Goal: Check status: Check status

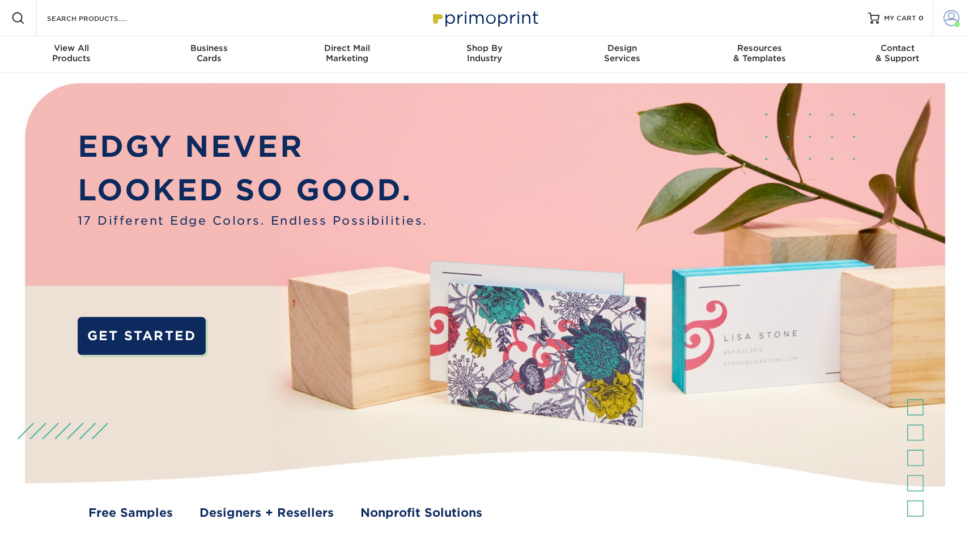
click at [956, 15] on span at bounding box center [951, 18] width 16 height 16
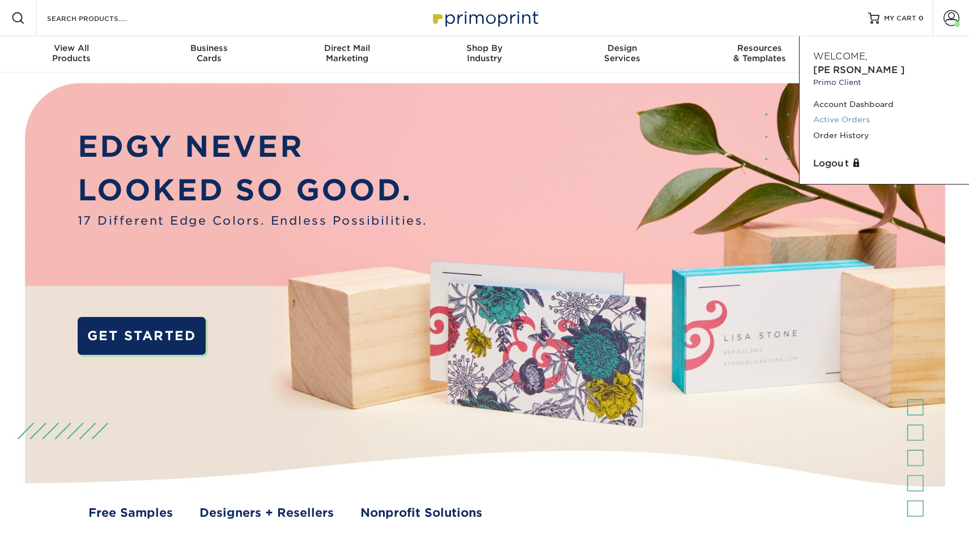
click at [852, 112] on link "Active Orders" at bounding box center [884, 119] width 142 height 15
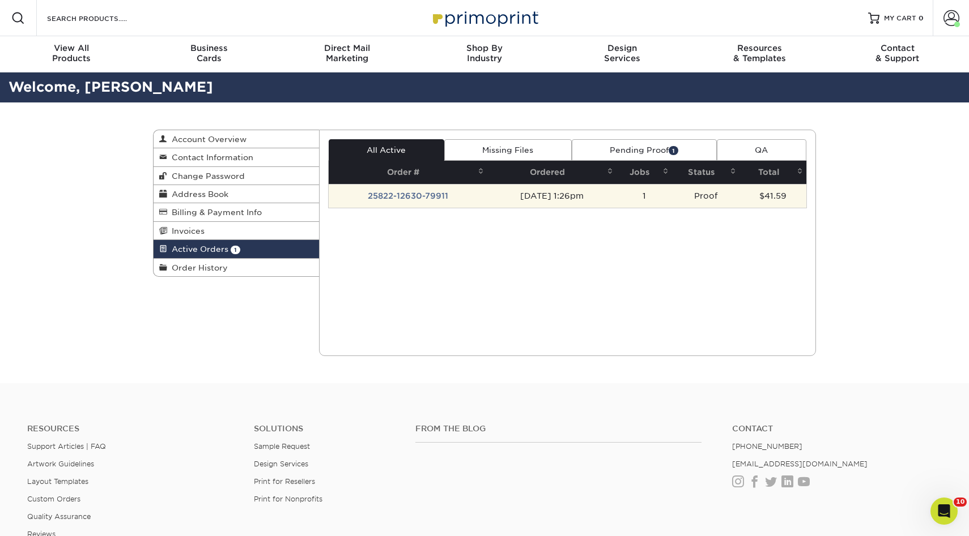
click at [671, 193] on td "1" at bounding box center [644, 196] width 56 height 24
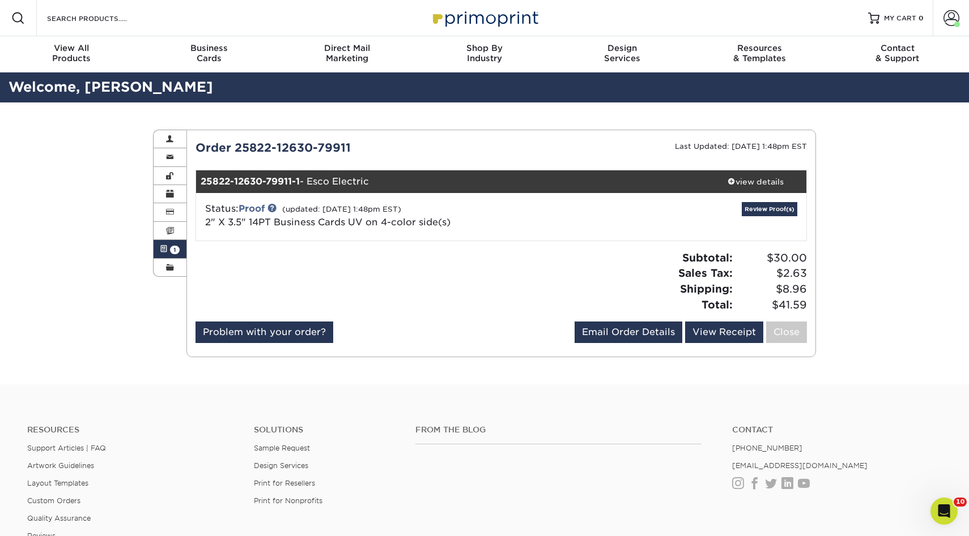
click at [625, 192] on div "25822-12630-79911-1 - Esco Electric" at bounding box center [450, 182] width 509 height 23
click at [763, 214] on link "Review Proof(s)" at bounding box center [770, 209] width 56 height 14
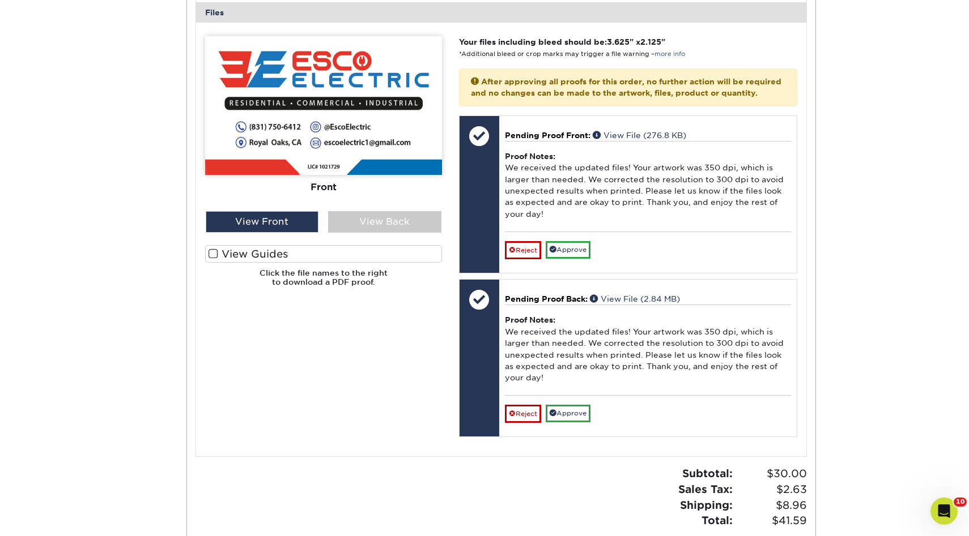
scroll to position [454, 0]
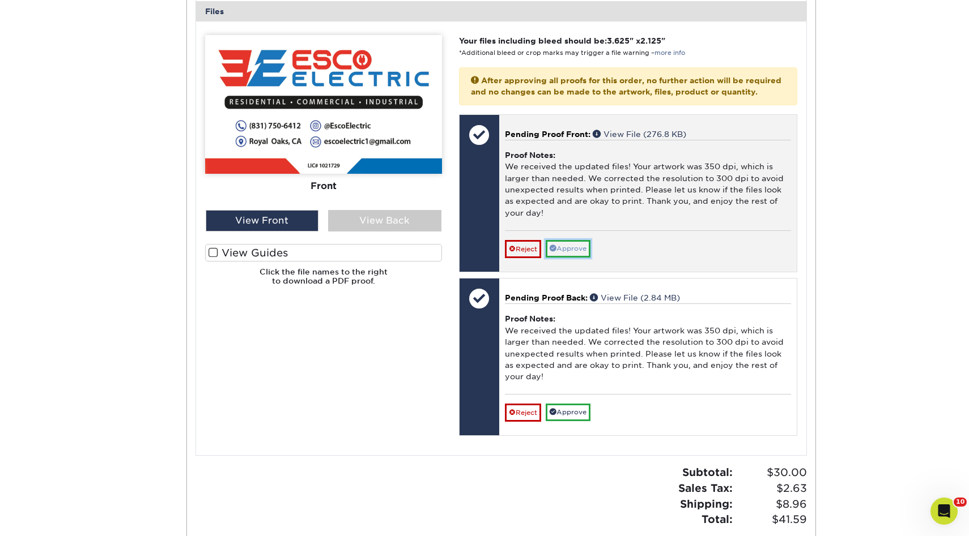
click at [575, 258] on link "Approve" at bounding box center [568, 249] width 45 height 18
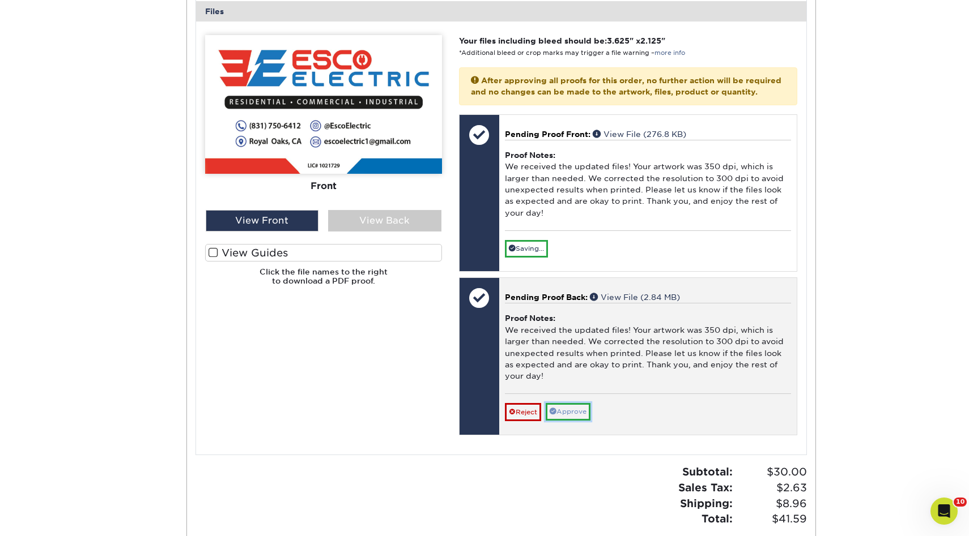
click at [560, 421] on link "Approve" at bounding box center [568, 412] width 45 height 18
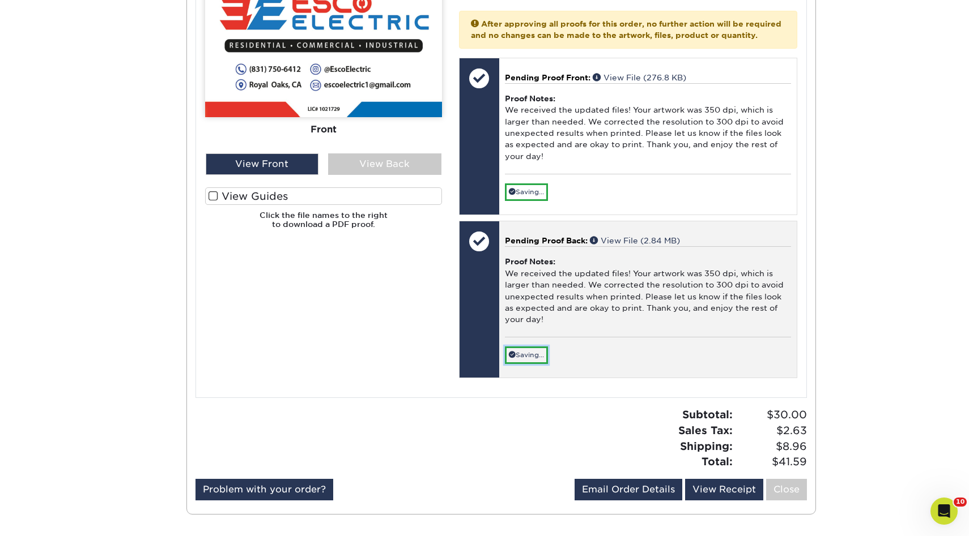
scroll to position [543, 0]
